Goal: Task Accomplishment & Management: Use online tool/utility

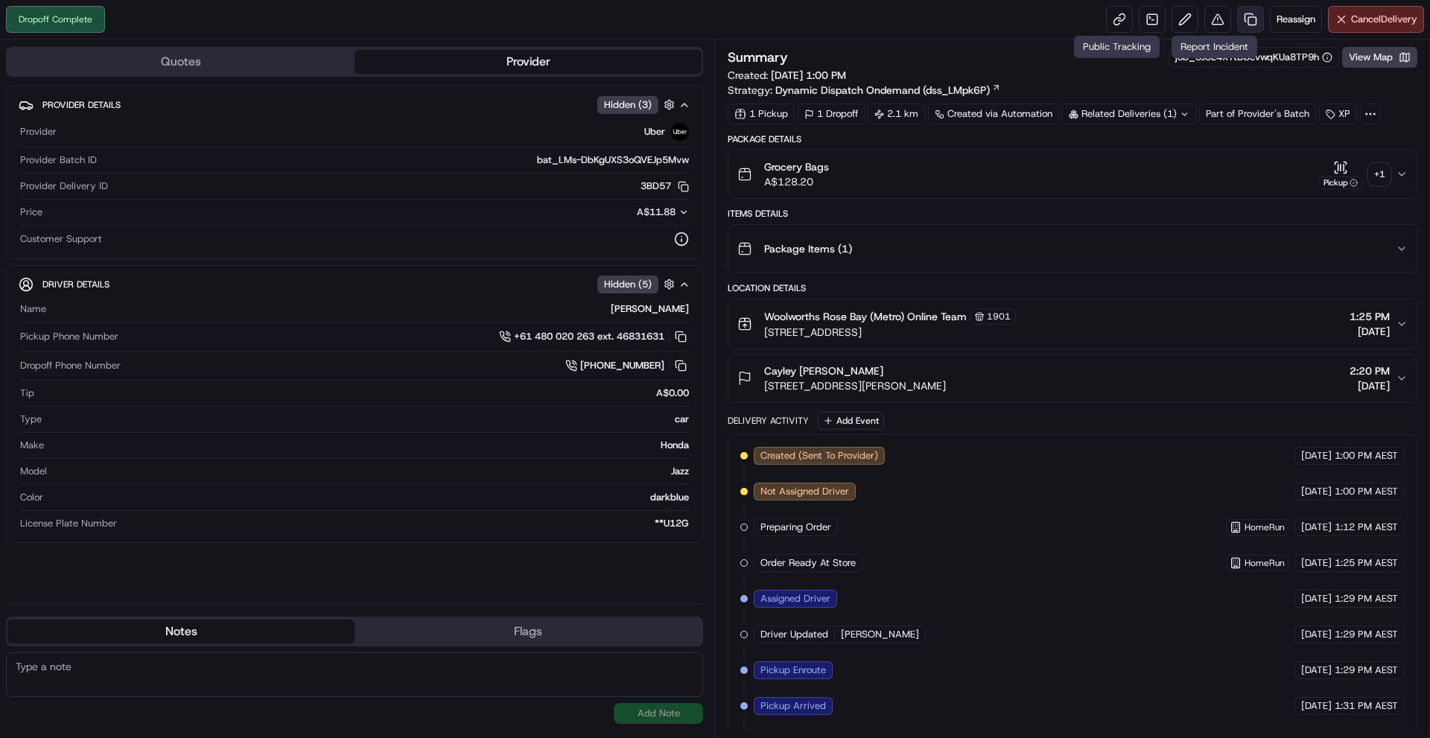
click at [1241, 24] on link at bounding box center [1250, 19] width 27 height 27
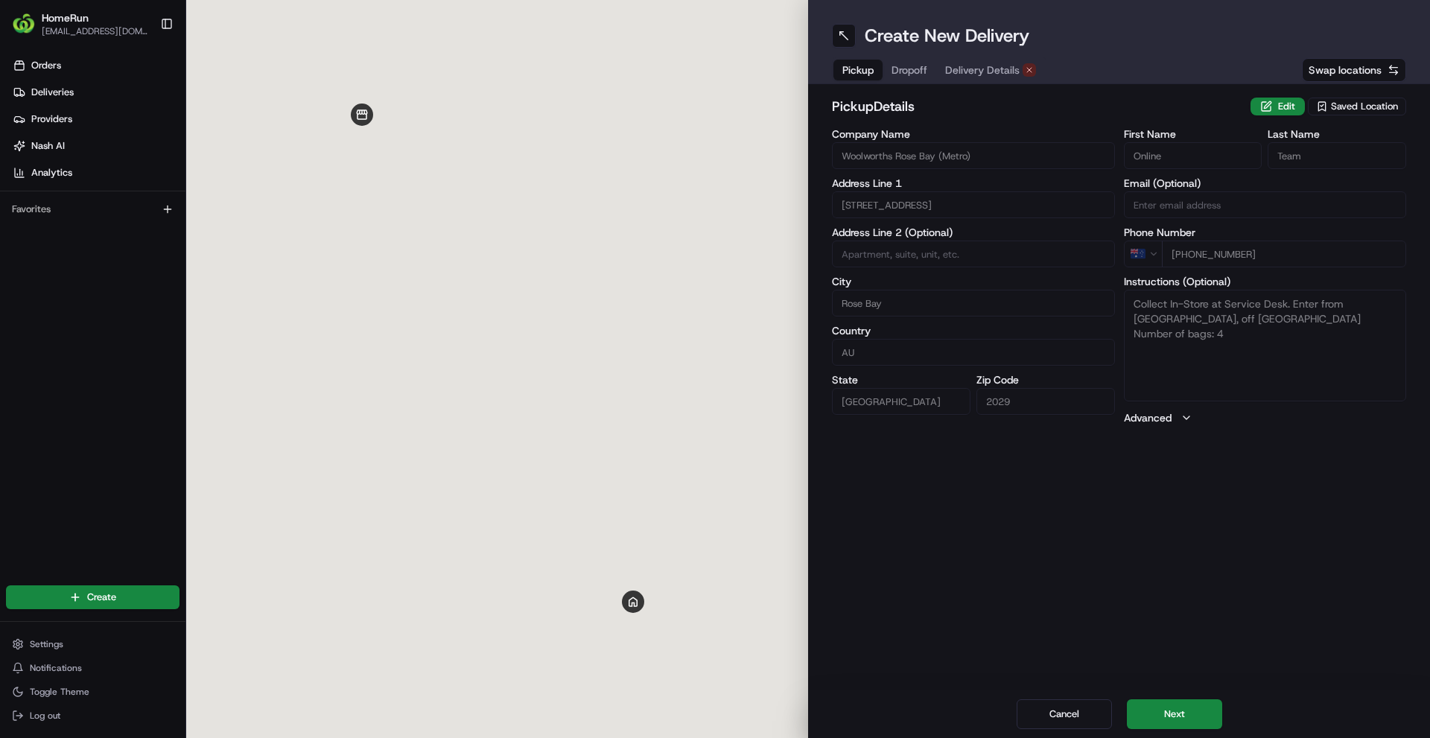
click at [967, 74] on span "Delivery Details" at bounding box center [982, 70] width 74 height 15
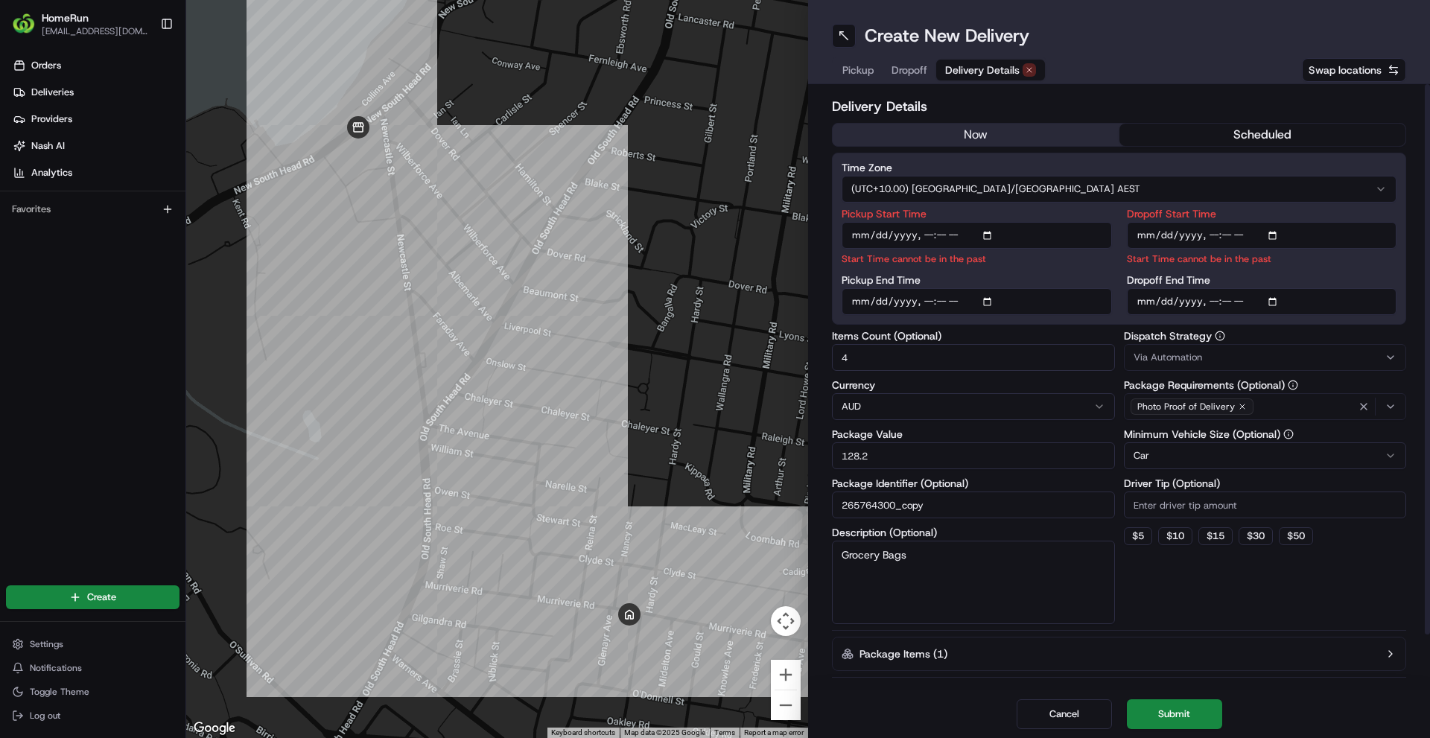
click at [929, 231] on input "Pickup Start Time" at bounding box center [977, 235] width 270 height 27
type input "[DATE]T14:00"
click at [1214, 237] on input "Dropoff Start Time" at bounding box center [1262, 235] width 270 height 27
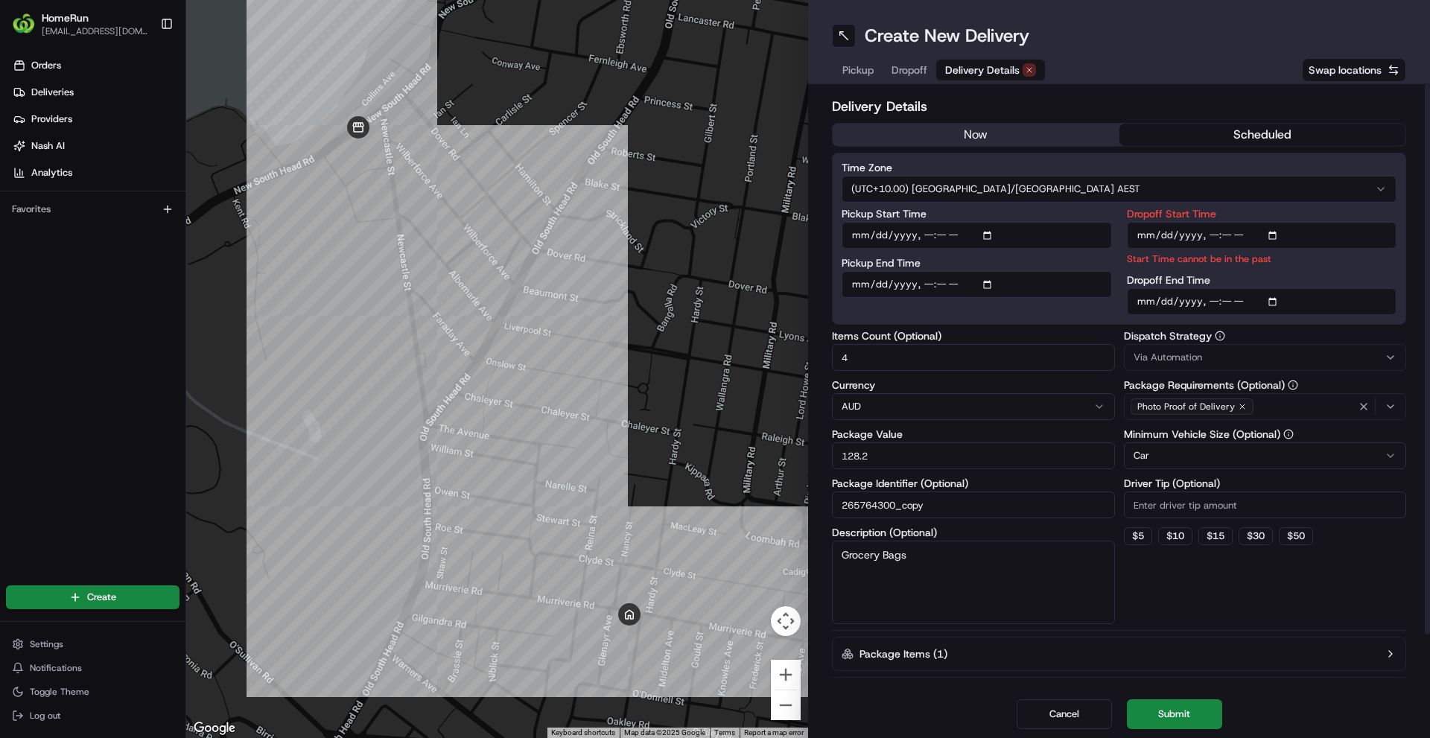
type input "[DATE]T14:15"
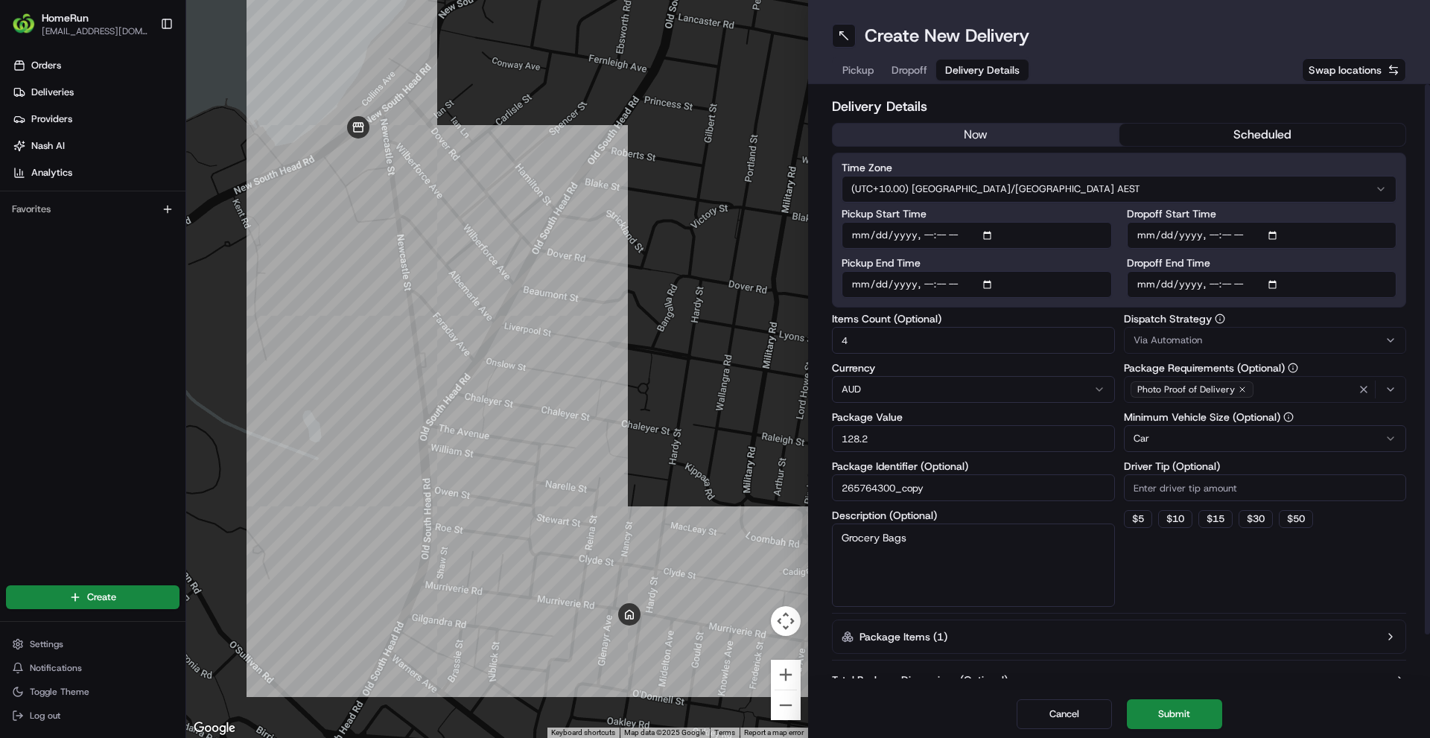
click at [1227, 305] on div "Time Zone (UTC+10.00) [GEOGRAPHIC_DATA]/[GEOGRAPHIC_DATA] AEST Pickup Start Tim…" at bounding box center [1119, 230] width 574 height 155
type input "[DATE]T14:30"
click at [1248, 566] on div "Dispatch Strategy Via Automation Package Requirements (Optional) Photo Proof of…" at bounding box center [1265, 460] width 283 height 293
click at [1192, 706] on button "Submit" at bounding box center [1174, 714] width 95 height 30
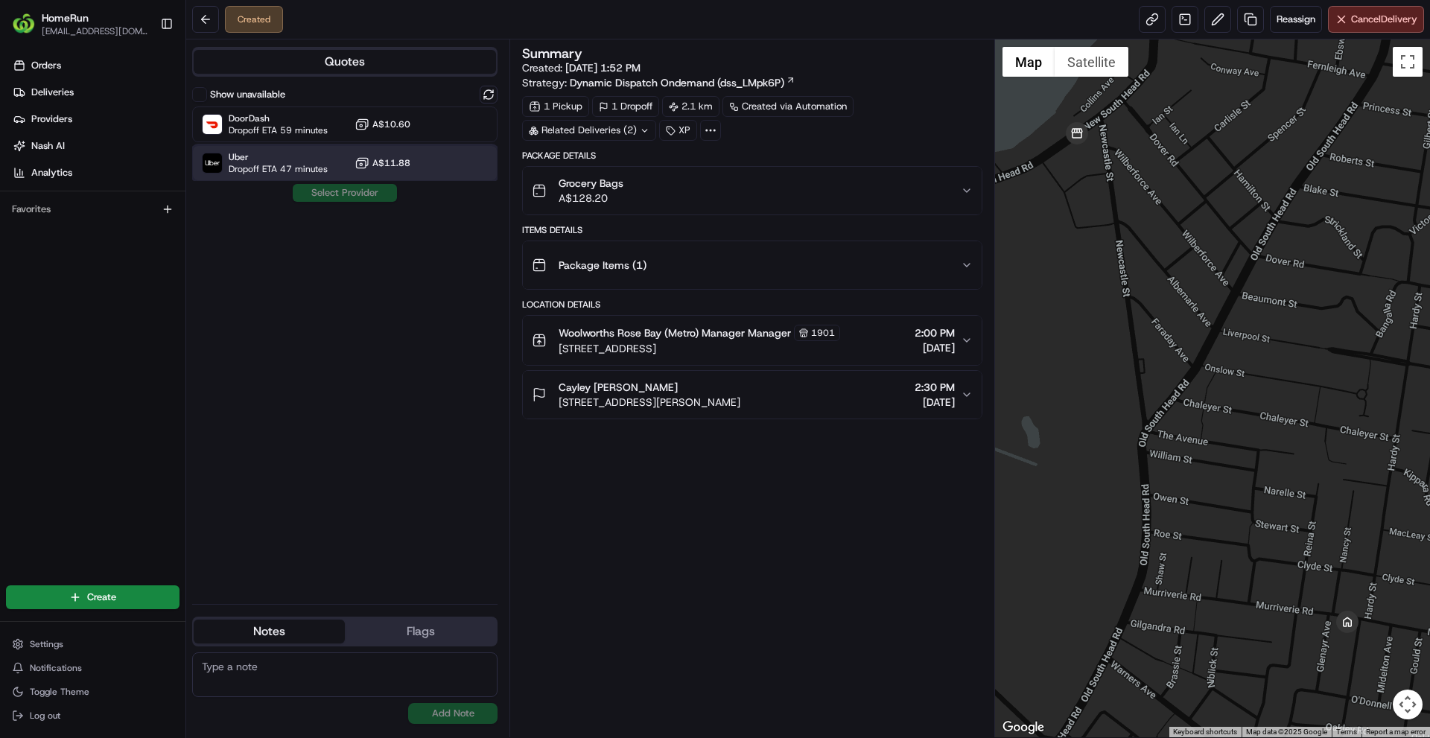
click at [320, 161] on span "Uber" at bounding box center [278, 157] width 99 height 12
click at [335, 199] on button "Assign Provider" at bounding box center [345, 193] width 106 height 18
